Goal: Task Accomplishment & Management: Complete application form

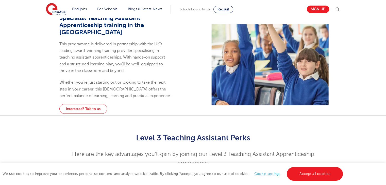
scroll to position [259, 0]
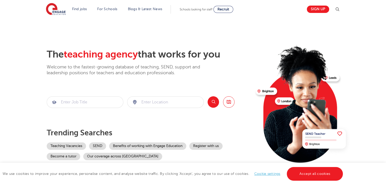
drag, startPoint x: 29, startPoint y: 80, endPoint x: 29, endPoint y: 82, distance: 2.6
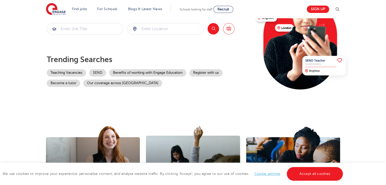
scroll to position [76, 0]
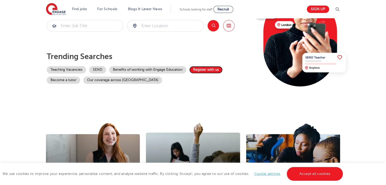
click at [207, 71] on link "Register with us" at bounding box center [205, 69] width 33 height 7
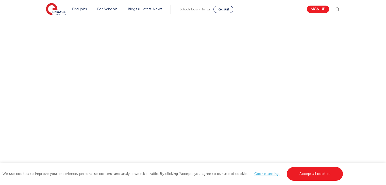
scroll to position [187, 0]
drag, startPoint x: 249, startPoint y: 92, endPoint x: 250, endPoint y: 99, distance: 7.2
drag, startPoint x: 251, startPoint y: 82, endPoint x: 249, endPoint y: 97, distance: 14.3
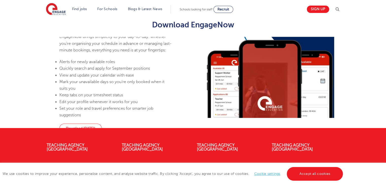
scroll to position [122, 0]
